Goal: Information Seeking & Learning: Check status

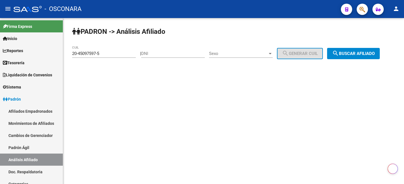
click at [198, 52] on input "DNI" at bounding box center [173, 53] width 64 height 5
paste input "28711771"
type input "28711771"
click at [273, 55] on div at bounding box center [270, 53] width 5 height 5
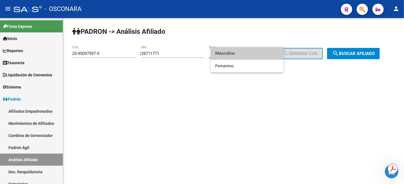
click at [262, 54] on span "Masculino" at bounding box center [247, 53] width 64 height 13
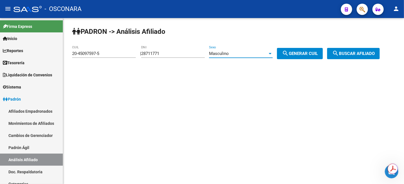
click at [313, 56] on span "search Generar CUIL" at bounding box center [300, 53] width 36 height 5
type input "20-28711771-0"
click at [317, 45] on div "PADRON -> Análisis Afiliado 20-28711771-0 CUIL | 28711771 DNI Masculino Sexo se…" at bounding box center [233, 47] width 341 height 59
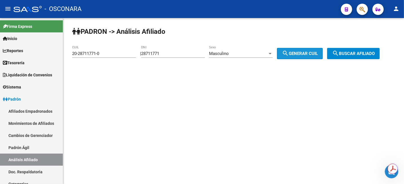
click at [318, 52] on span "search Generar CUIL" at bounding box center [300, 53] width 36 height 5
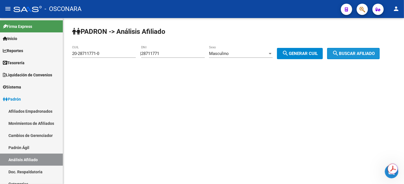
drag, startPoint x: 366, startPoint y: 54, endPoint x: 366, endPoint y: 58, distance: 3.7
click at [366, 54] on span "search Buscar afiliado" at bounding box center [353, 53] width 43 height 5
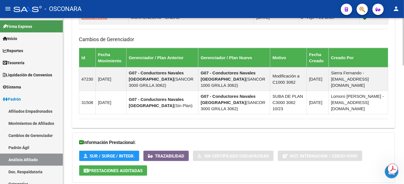
scroll to position [413, 0]
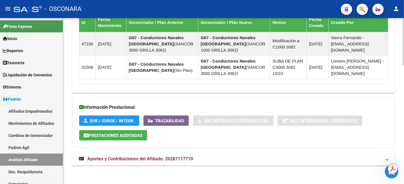
click at [178, 159] on span "Aportes y Contribuciones del Afiliado: 20287117710" at bounding box center [140, 158] width 106 height 5
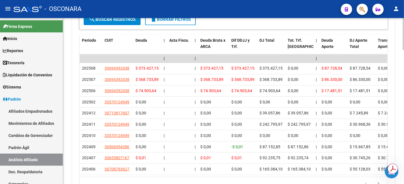
scroll to position [652, 0]
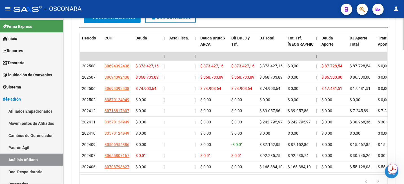
click at [404, 147] on div at bounding box center [403, 161] width 1 height 32
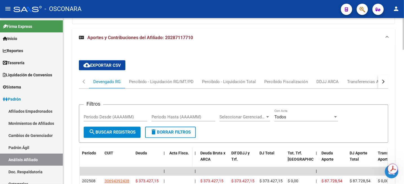
scroll to position [511, 0]
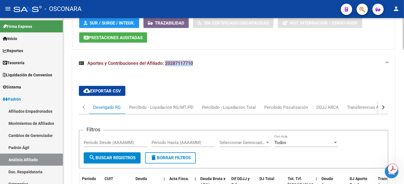
drag, startPoint x: 197, startPoint y: 65, endPoint x: 165, endPoint y: 67, distance: 32.5
click at [165, 67] on mat-expansion-panel-header "Aportes y Contribuciones del Afiliado: 20287117710" at bounding box center [233, 63] width 323 height 18
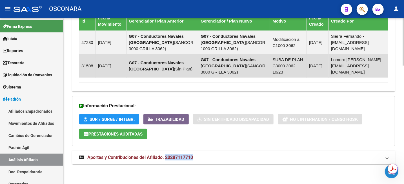
scroll to position [413, 0]
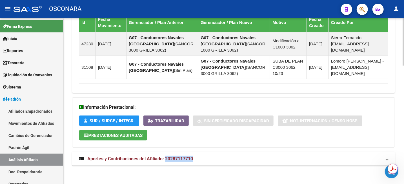
copy span "20287117710"
click at [228, 156] on mat-panel-title "Aportes y Contribuciones del Afiliado: 20287117710" at bounding box center [230, 159] width 303 height 6
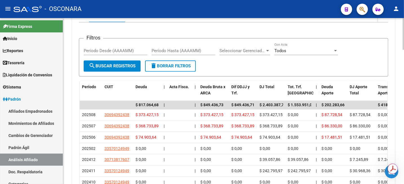
scroll to position [617, 0]
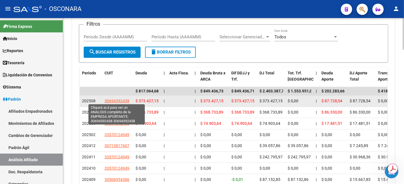
click at [112, 99] on span "30694392438" at bounding box center [117, 101] width 25 height 5
type textarea "30694392438"
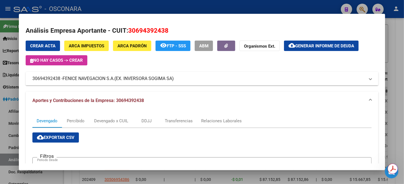
click at [400, 56] on div at bounding box center [202, 92] width 404 height 184
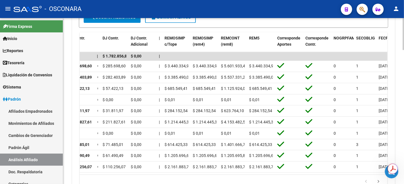
scroll to position [0, 710]
